Goal: Check status: Check status

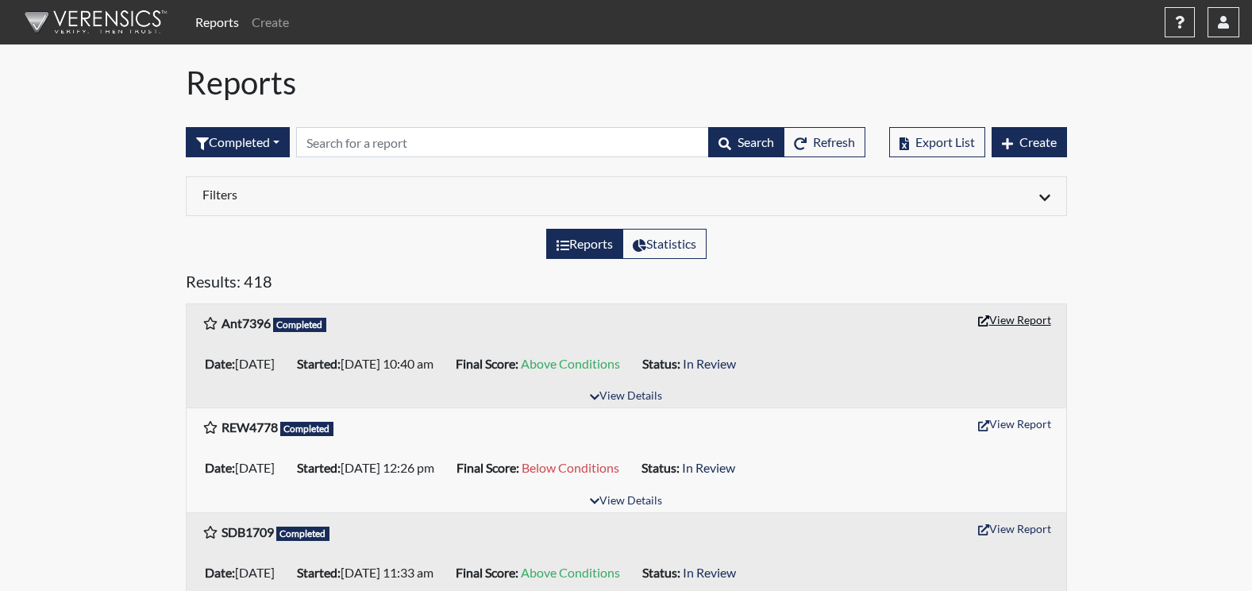
click at [1022, 321] on button "View Report" at bounding box center [1014, 319] width 87 height 25
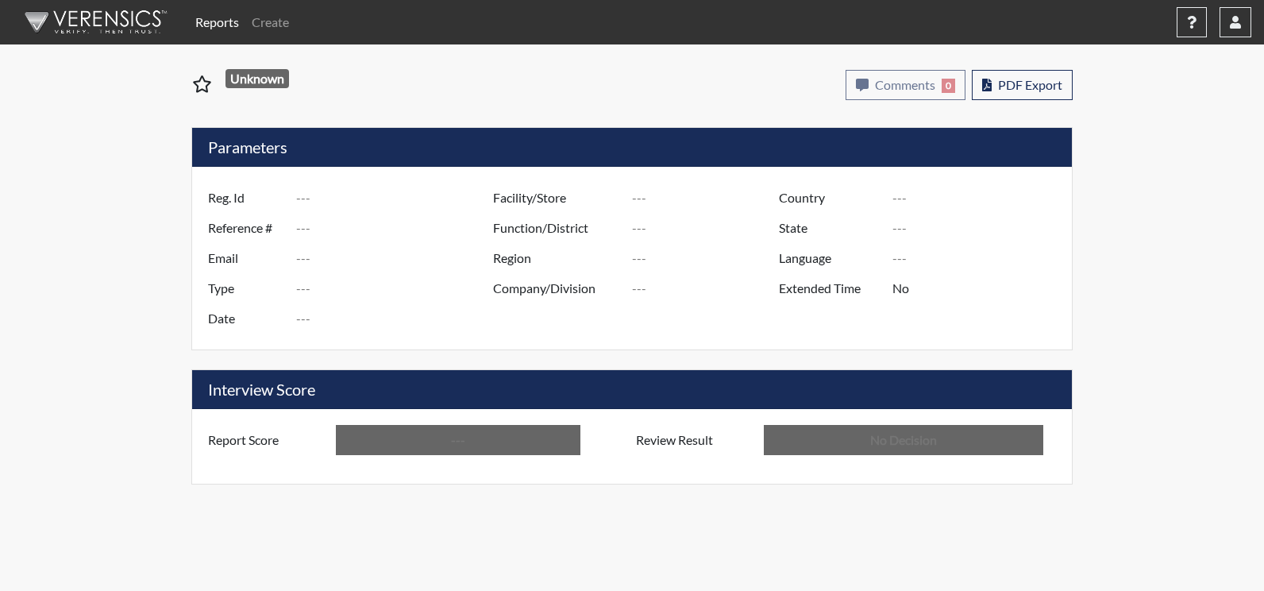
type input "Ant7396"
type input "51037"
type input "---"
type input "Corrections Pre-Employment"
type input "[DATE]"
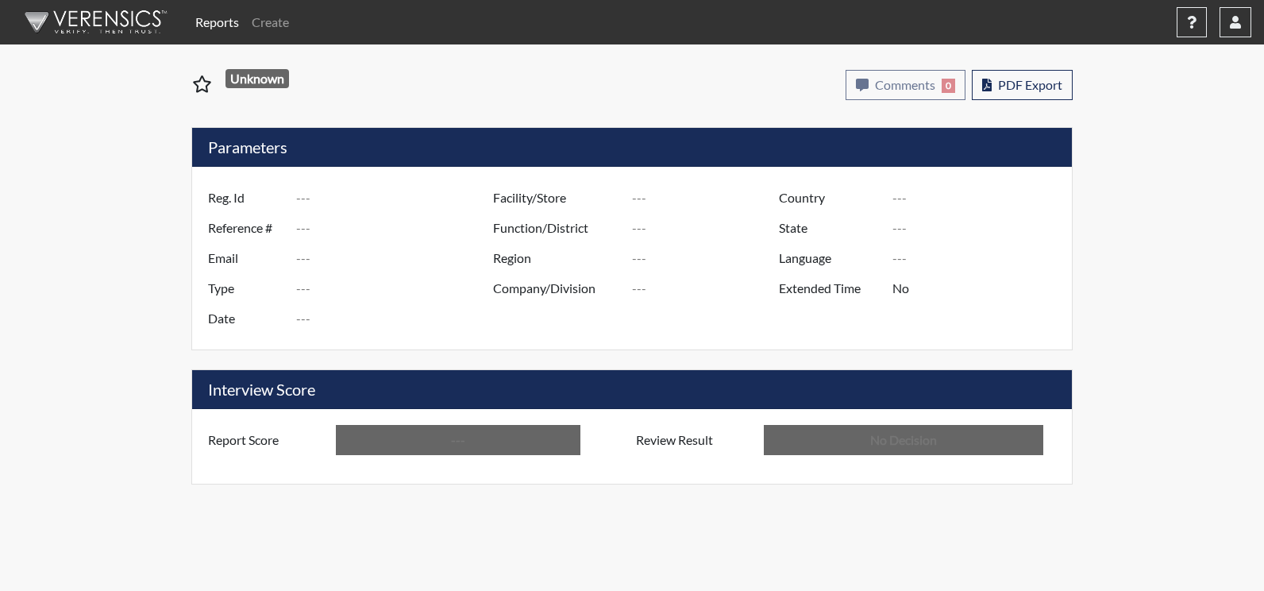
type input "[PERSON_NAME]"
type input "[GEOGRAPHIC_DATA]"
type input "[US_STATE]"
type input "English"
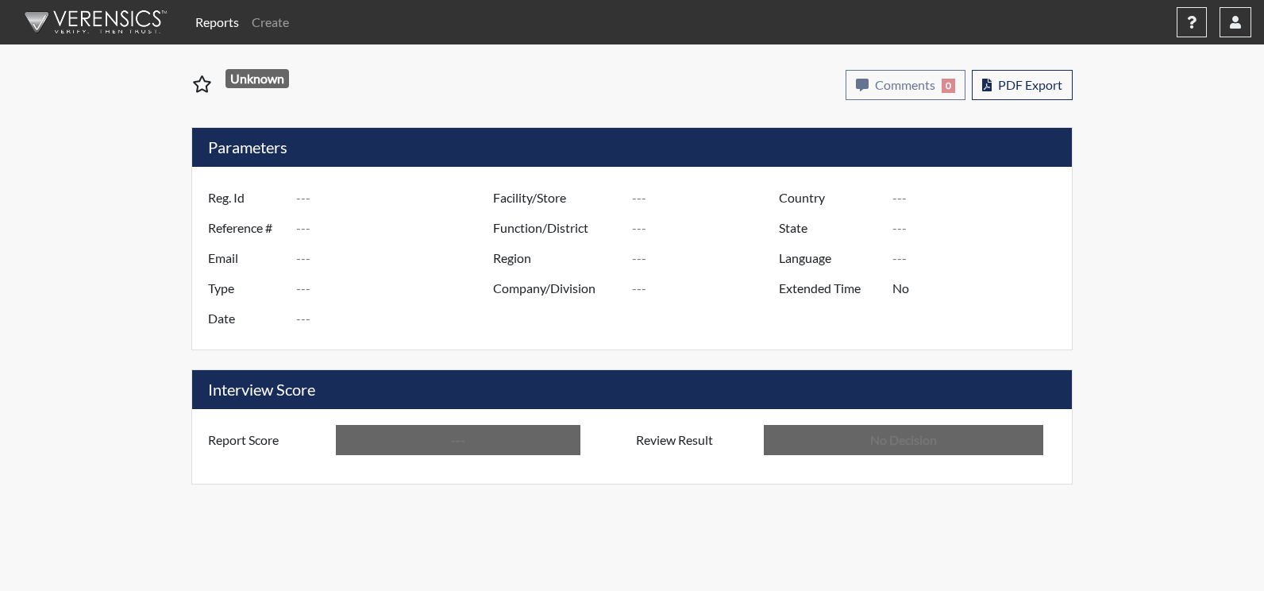
type input "Above Conditions"
type input "In Review"
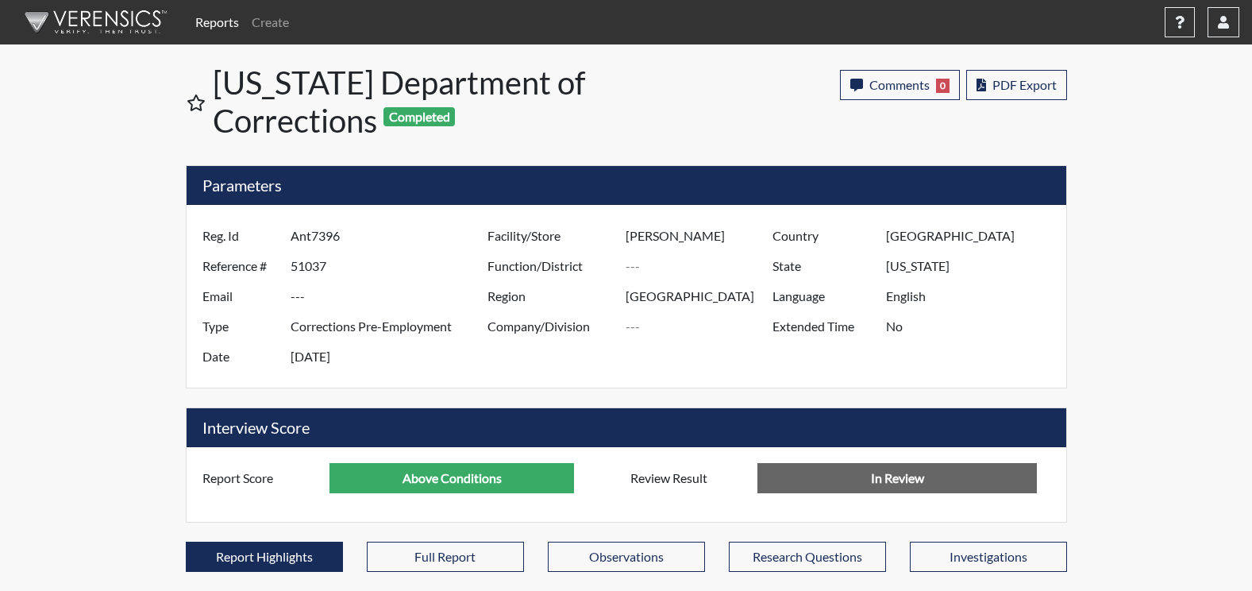
scroll to position [264, 660]
click at [1031, 77] on span "PDF Export" at bounding box center [1024, 84] width 64 height 15
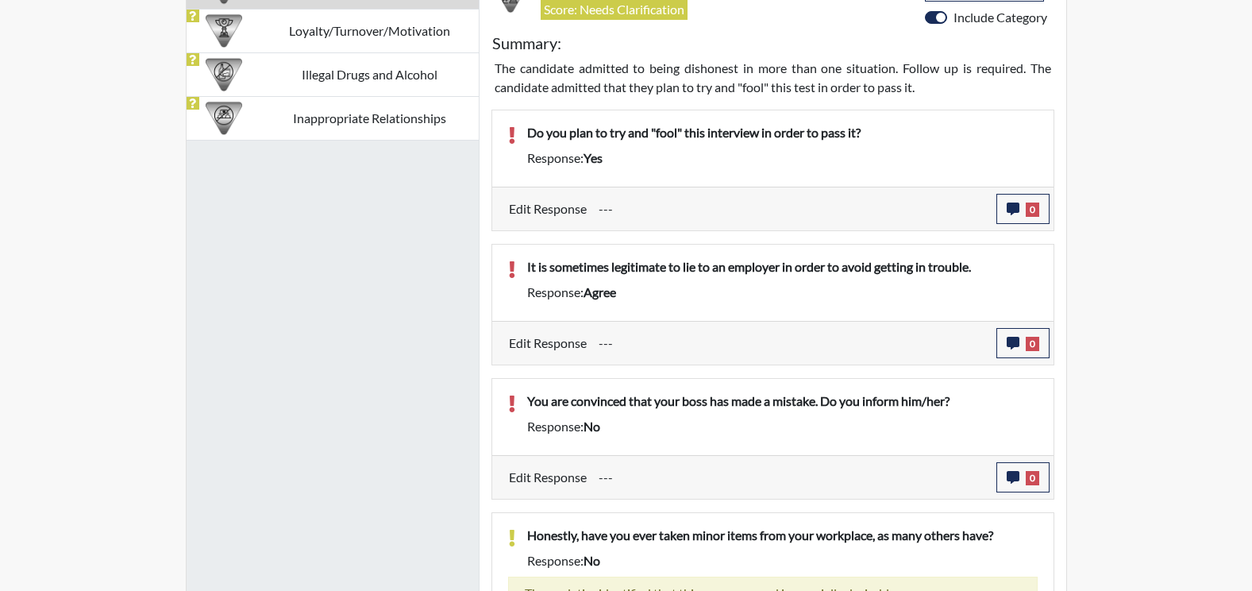
scroll to position [1032, 0]
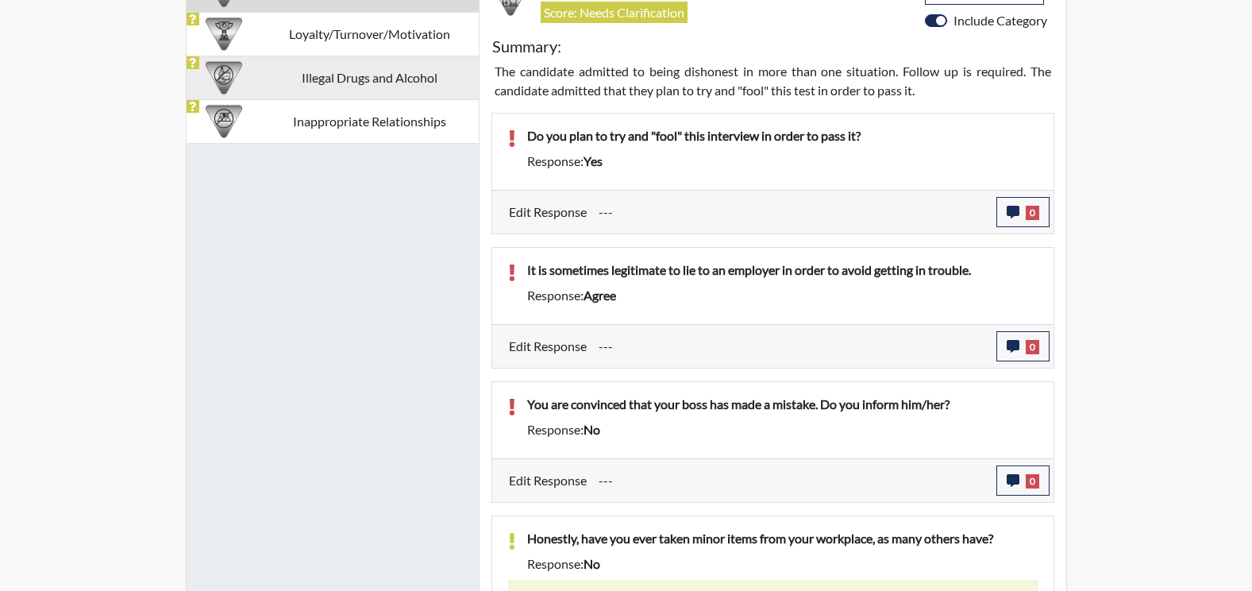
click at [406, 79] on td "Illegal Drugs and Alcohol" at bounding box center [369, 78] width 217 height 44
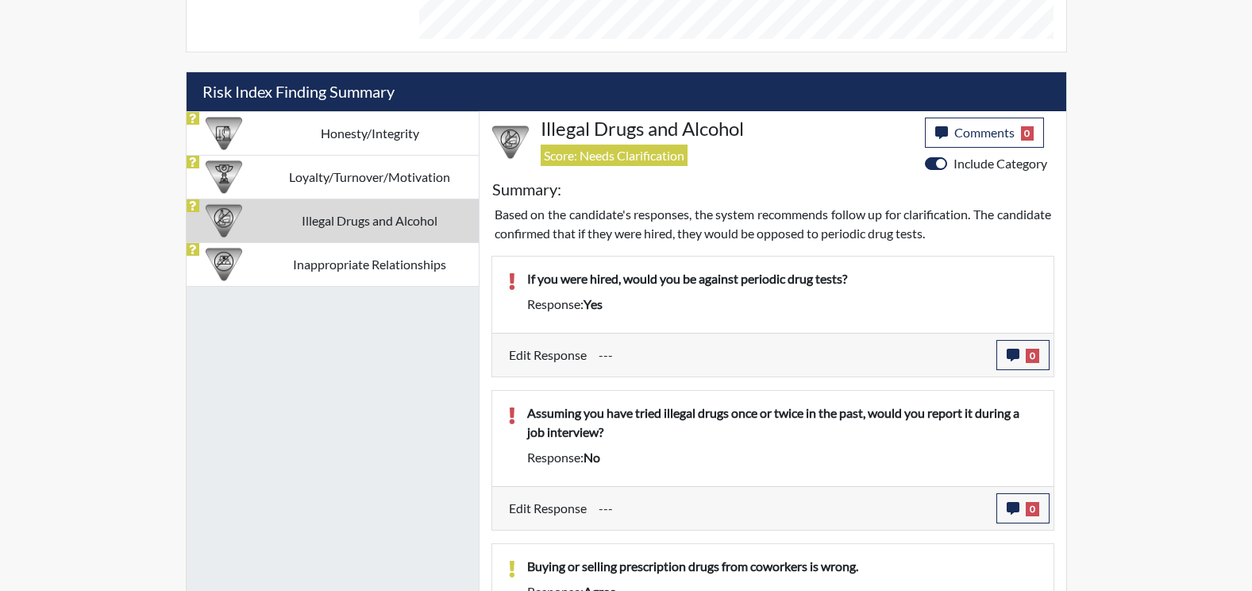
scroll to position [918, 0]
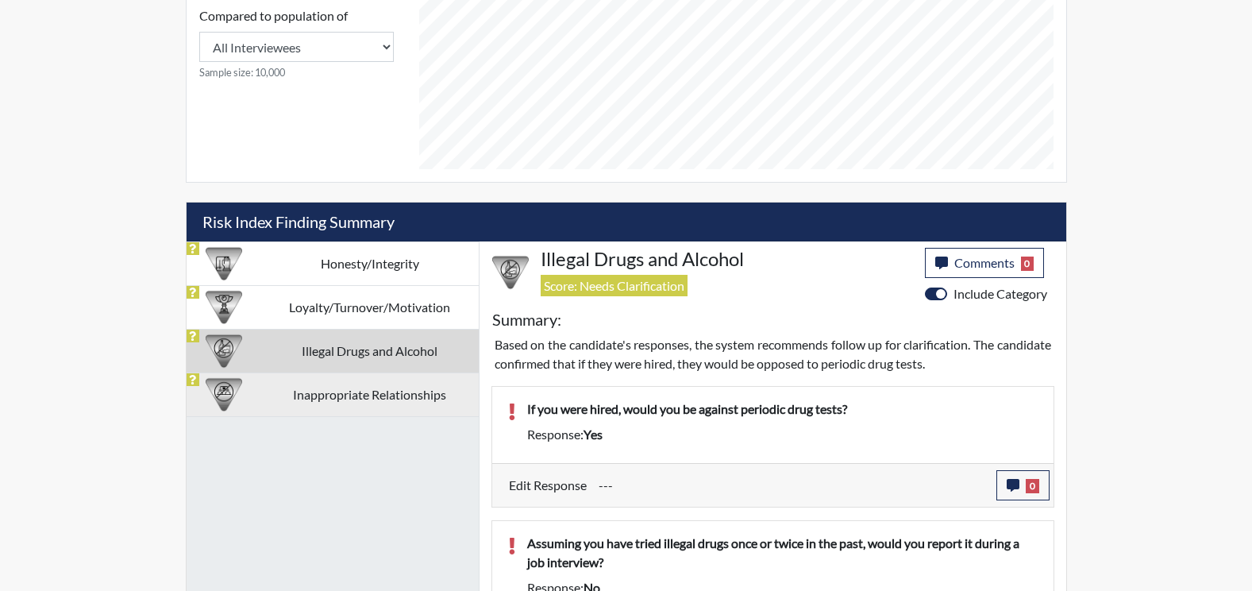
drag, startPoint x: 375, startPoint y: 396, endPoint x: 392, endPoint y: 400, distance: 17.9
click at [375, 397] on td "Inappropriate Relationships" at bounding box center [369, 394] width 217 height 44
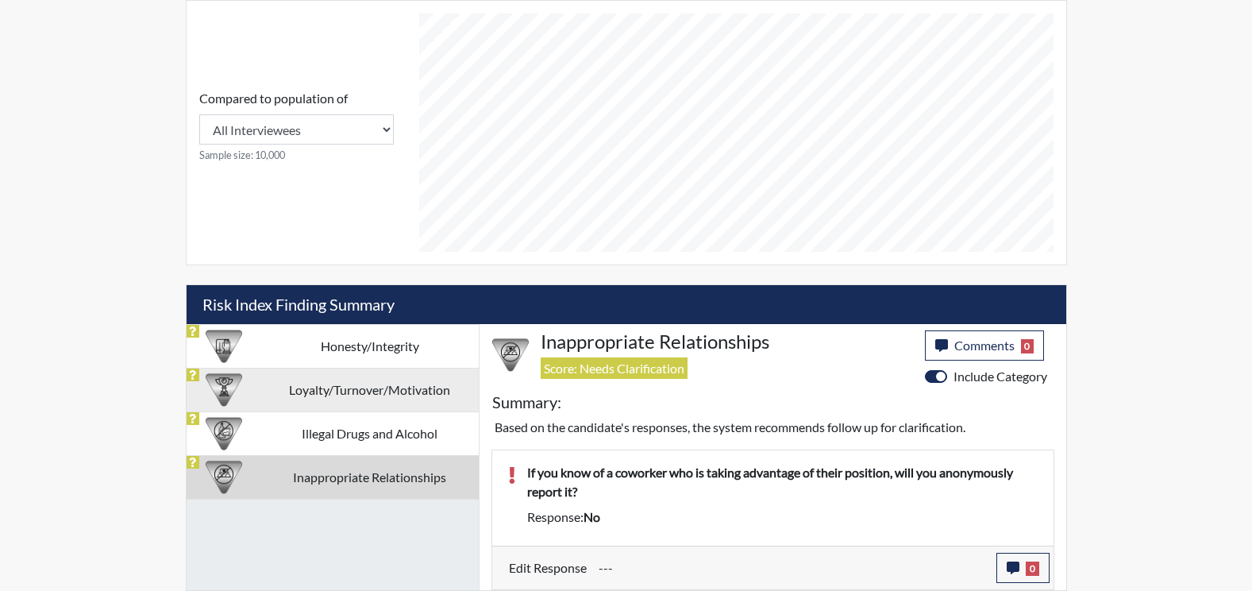
scroll to position [676, 0]
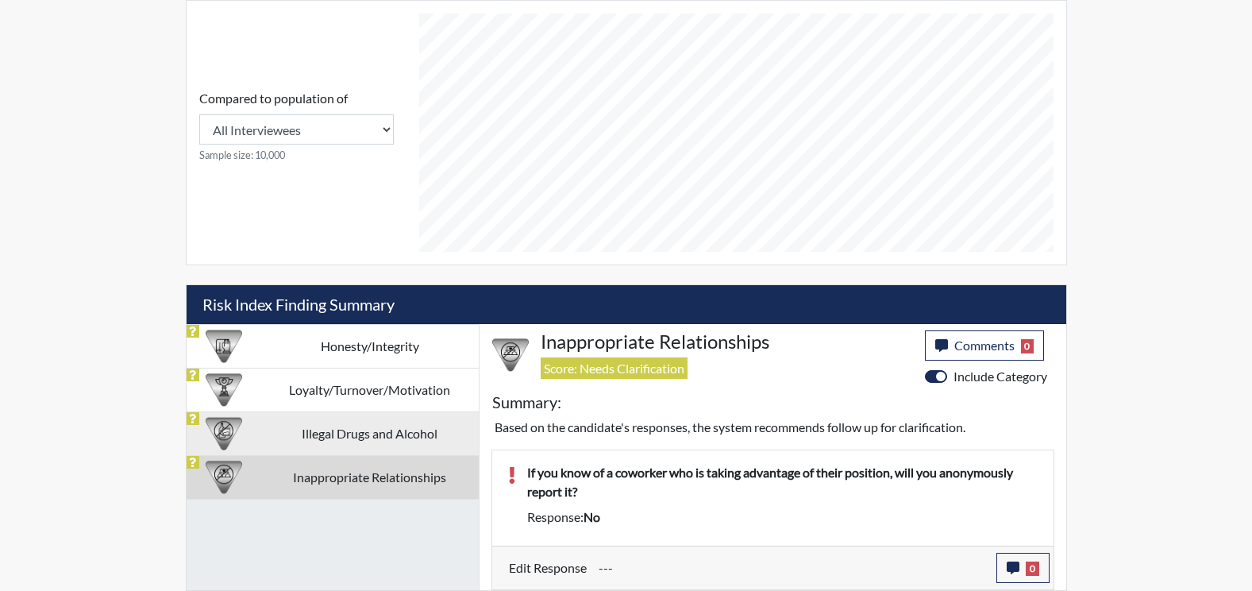
click at [329, 348] on td "Honesty/Integrity" at bounding box center [369, 346] width 217 height 44
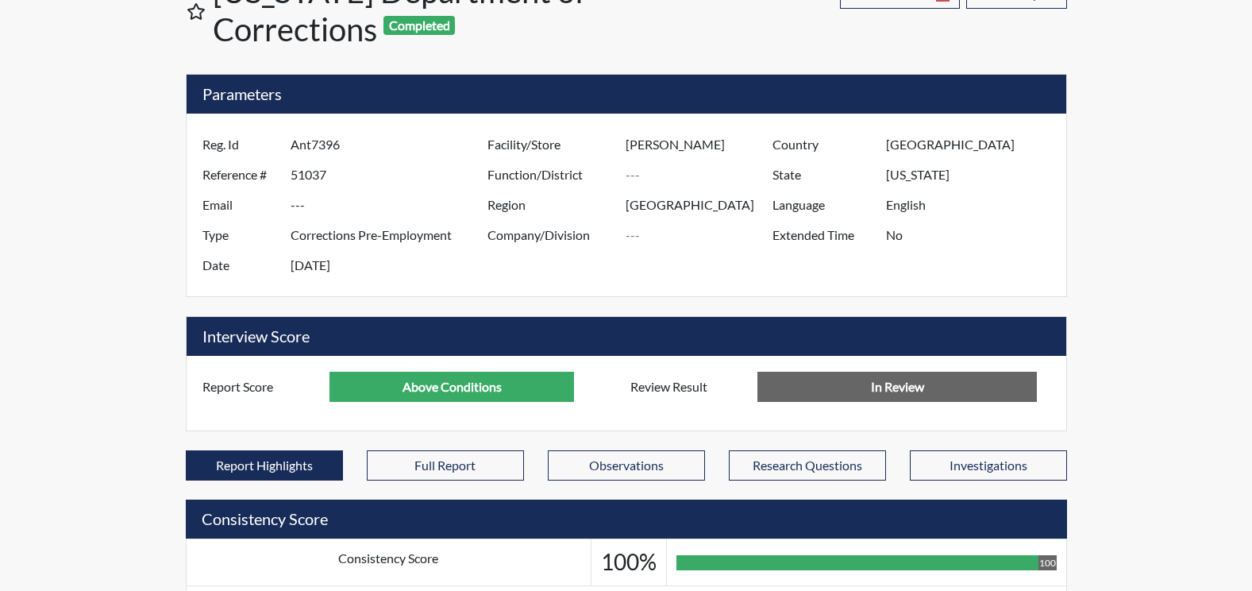
scroll to position [0, 0]
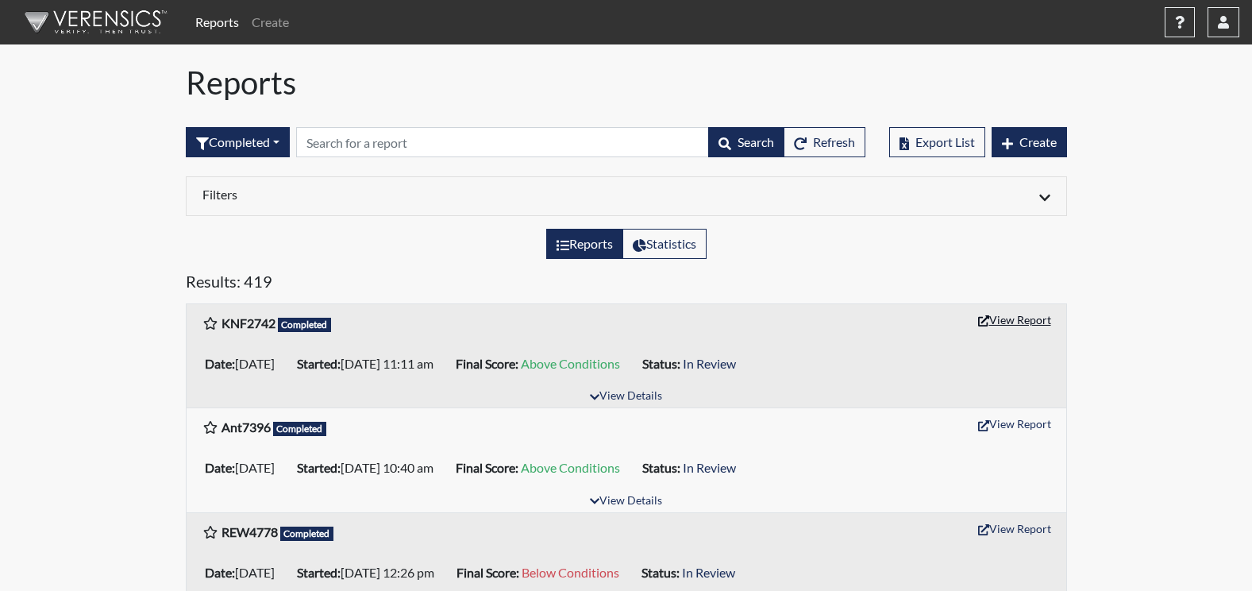
click at [1034, 320] on button "View Report" at bounding box center [1014, 319] width 87 height 25
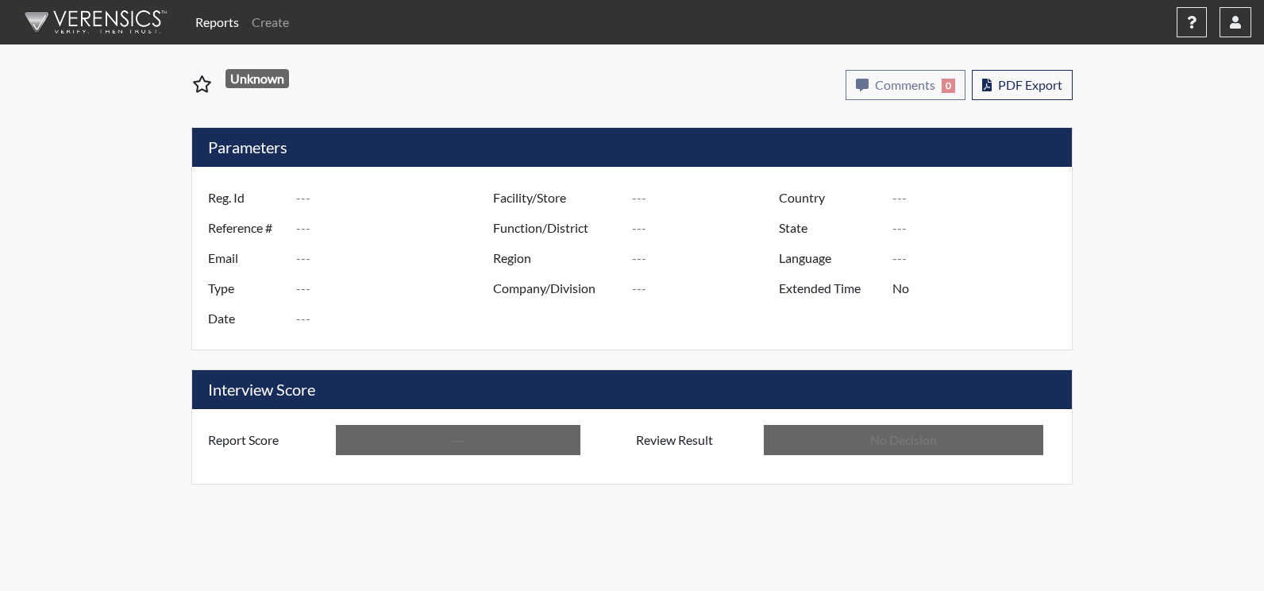
type input "KNF2742"
type input "51044"
type input "---"
type input "Corrections Pre-Employment"
type input "[DATE]"
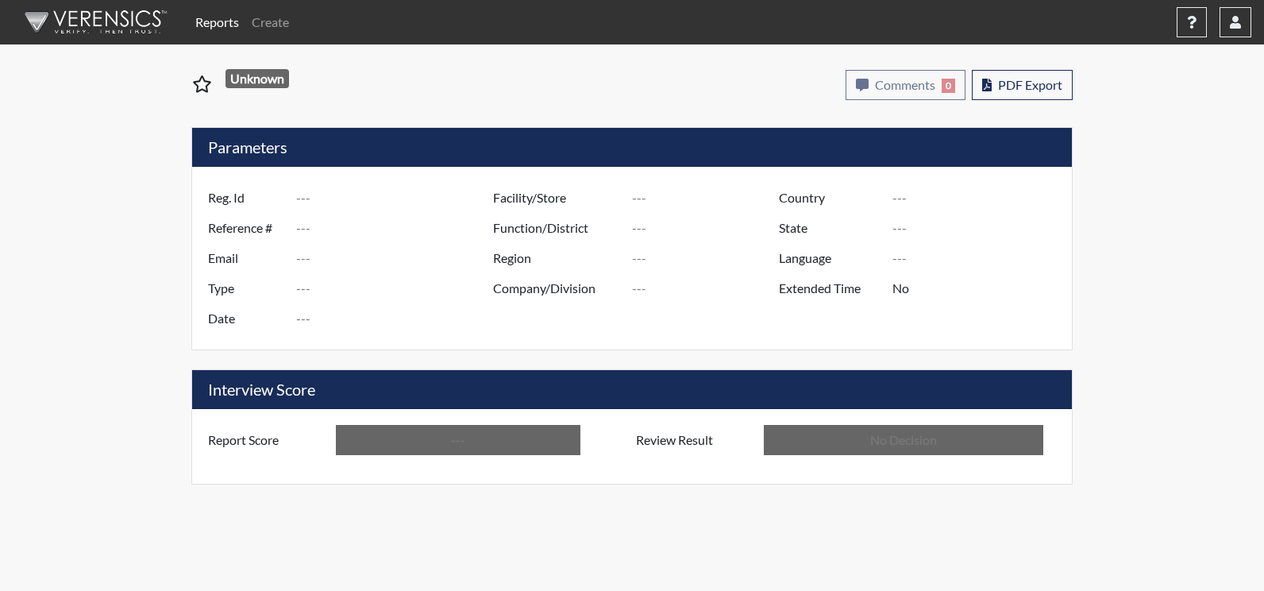
type input "[PERSON_NAME]"
type input "[GEOGRAPHIC_DATA]"
type input "[US_STATE]"
type input "English"
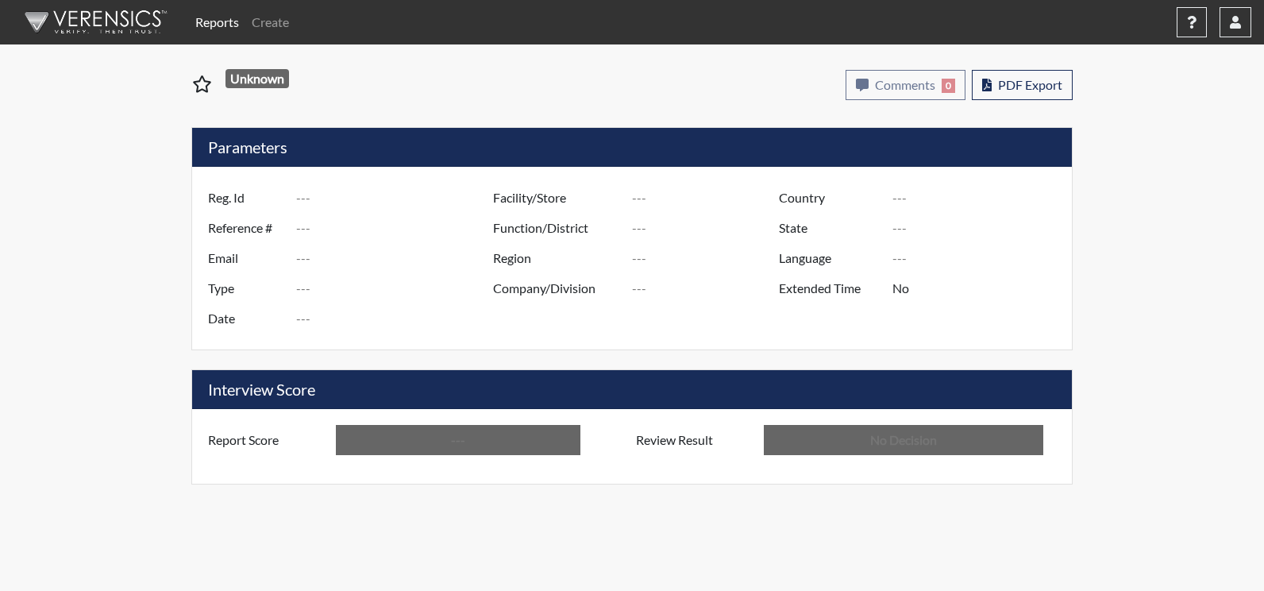
type input "Above Conditions"
type input "In Review"
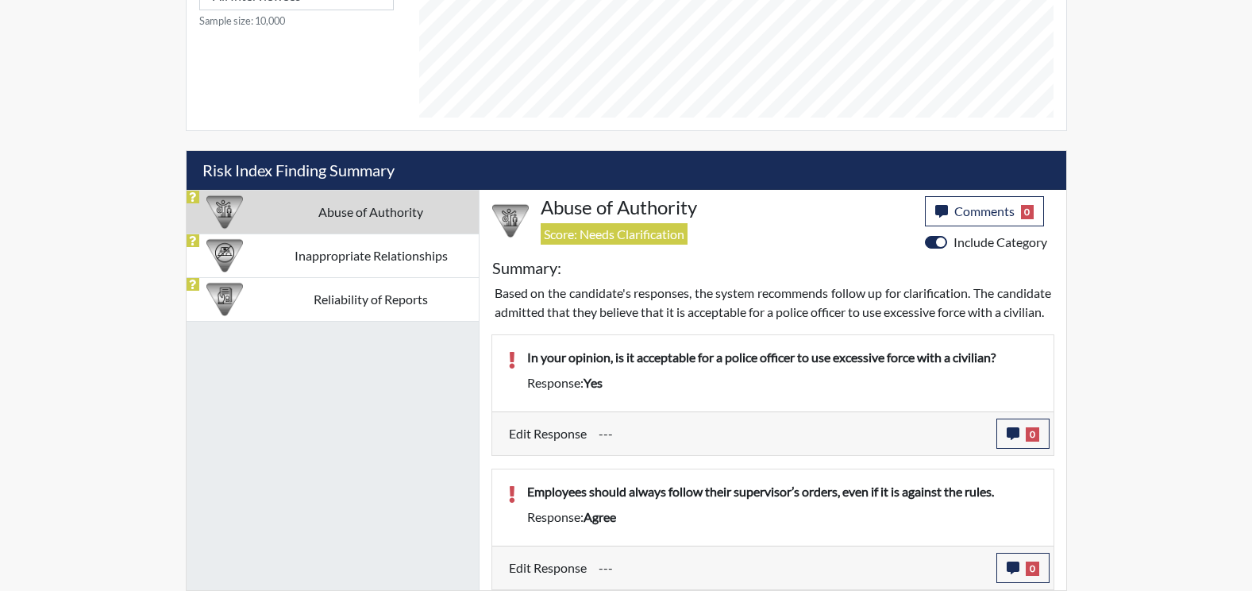
scroll to position [830, 0]
click at [401, 233] on td "Inappropriate Relationships" at bounding box center [371, 255] width 215 height 44
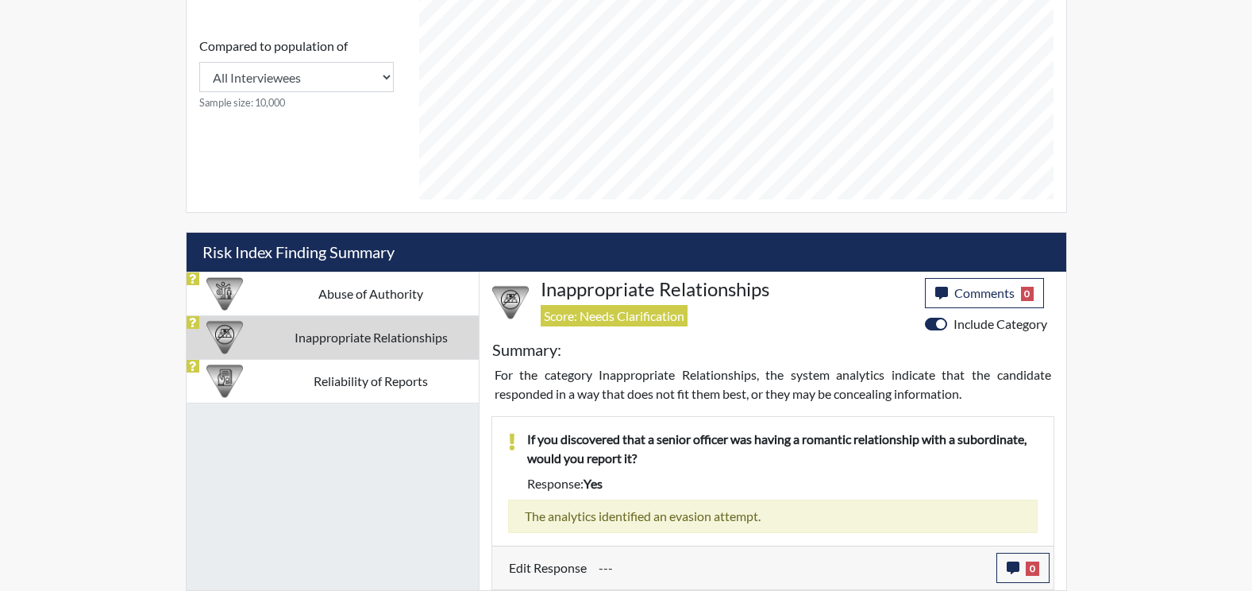
scroll to position [729, 0]
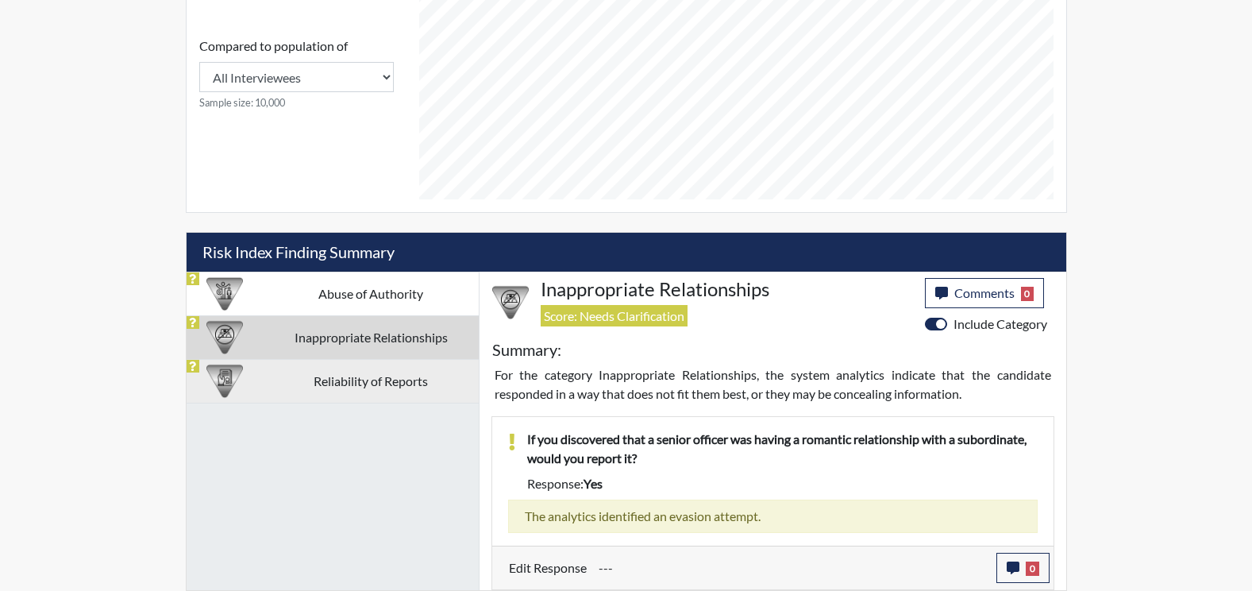
click at [339, 360] on td "Reliability of Reports" at bounding box center [371, 381] width 215 height 44
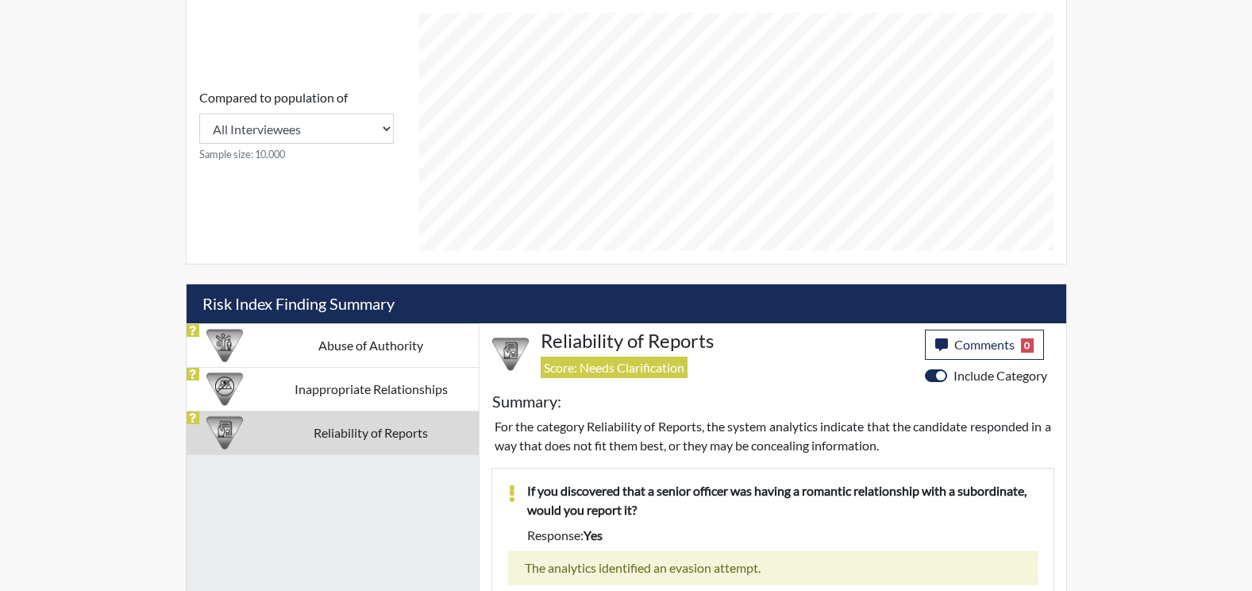
scroll to position [649, 0]
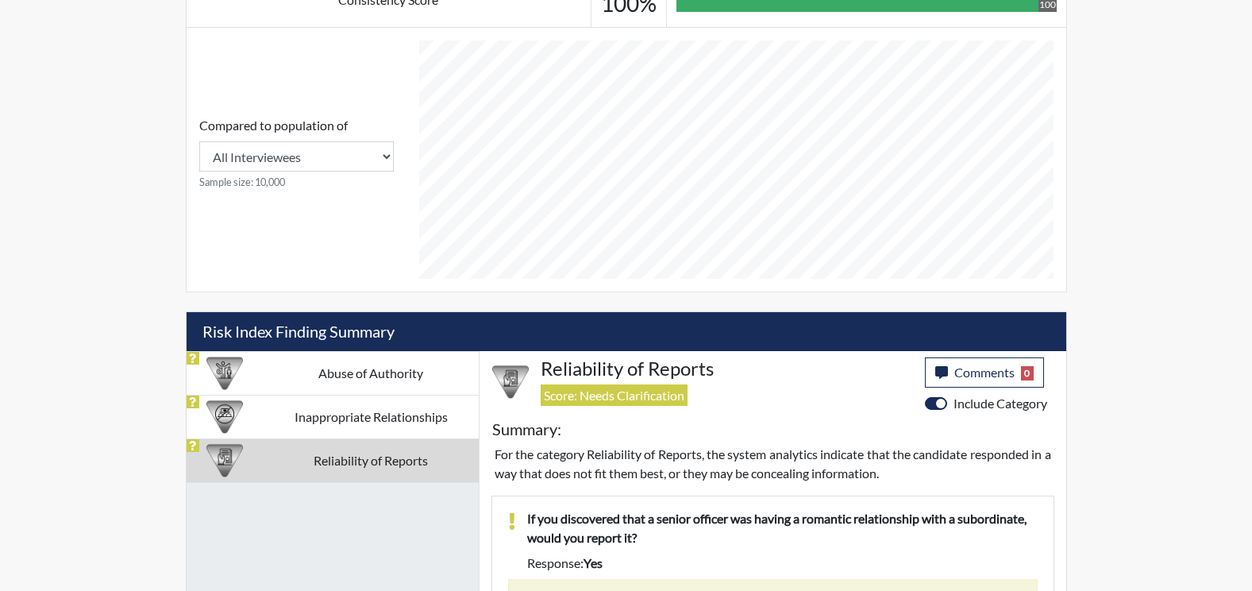
click at [375, 302] on div "[US_STATE] Department of Corrections Completed Comments 0 report Comments × Add…" at bounding box center [626, 42] width 905 height 1256
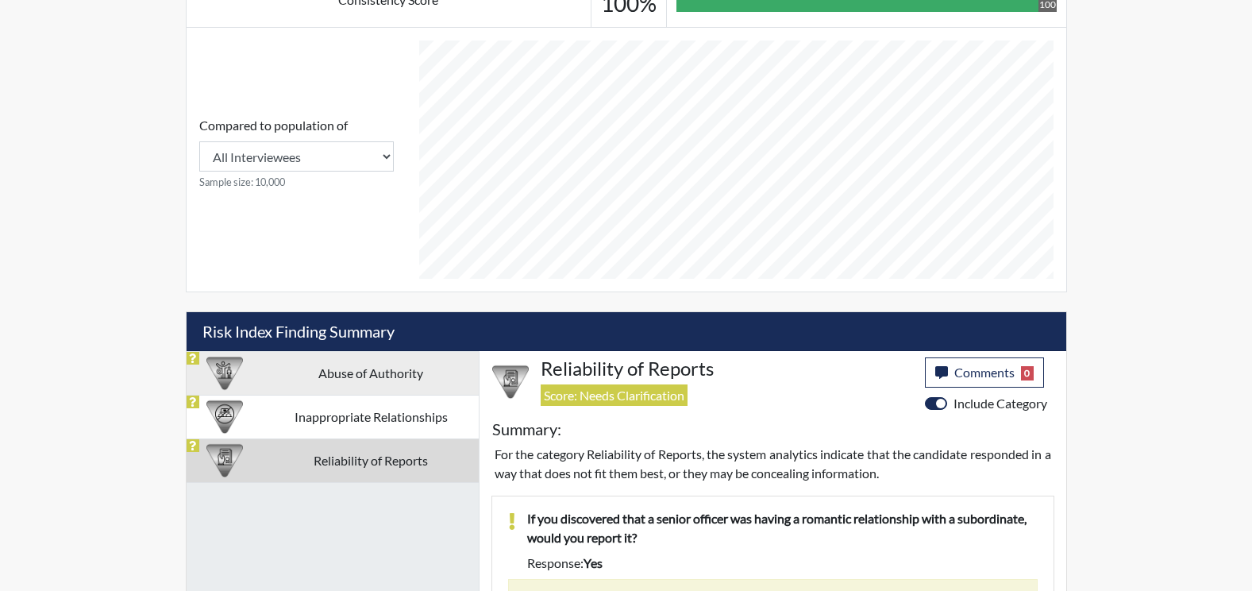
click at [373, 364] on td "Abuse of Authority" at bounding box center [371, 373] width 215 height 44
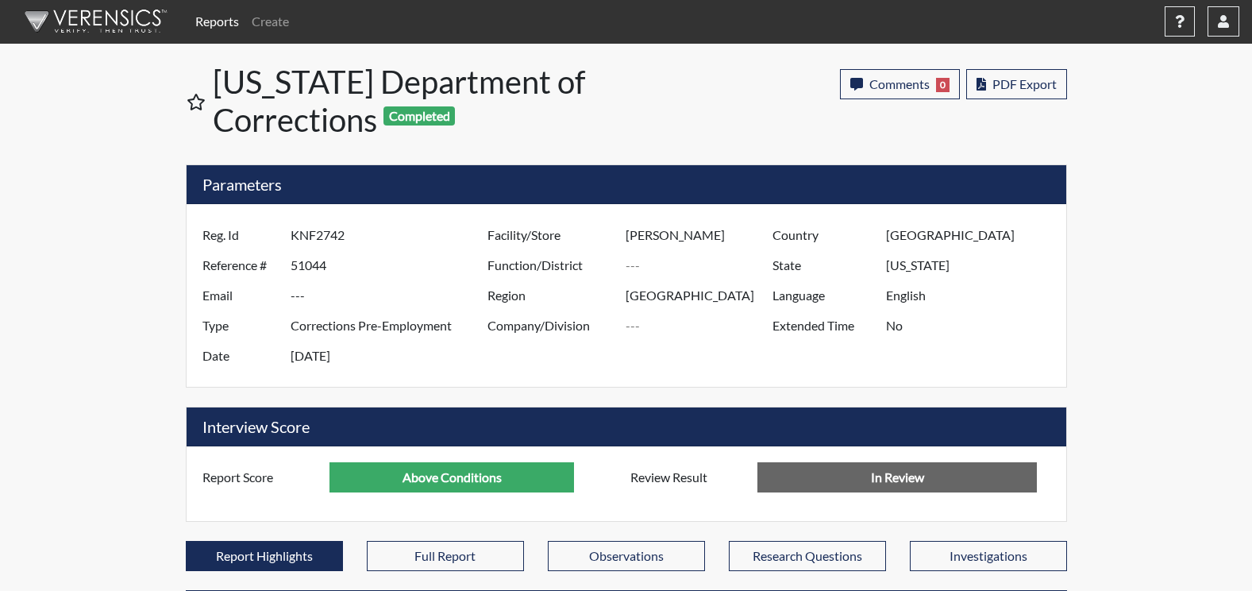
scroll to position [0, 0]
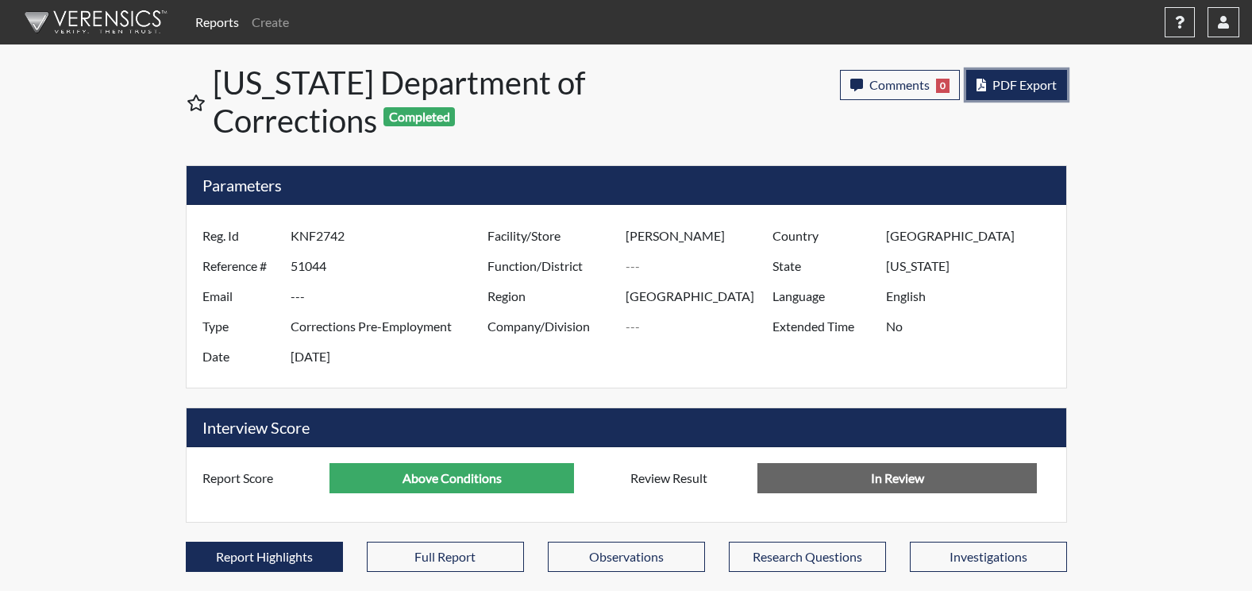
click at [1032, 94] on button "PDF Export" at bounding box center [1016, 85] width 101 height 30
